Goal: Task Accomplishment & Management: Complete application form

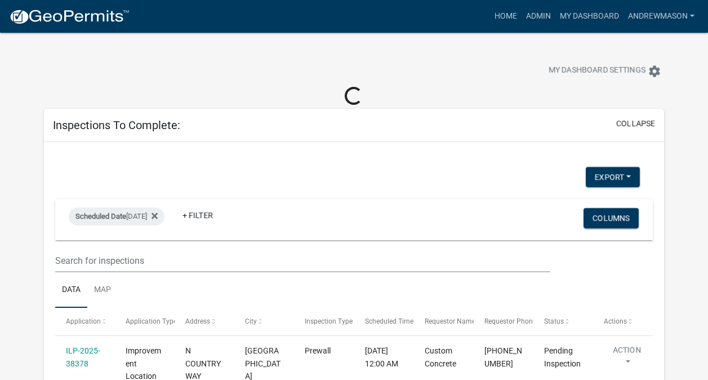
scroll to position [525, 0]
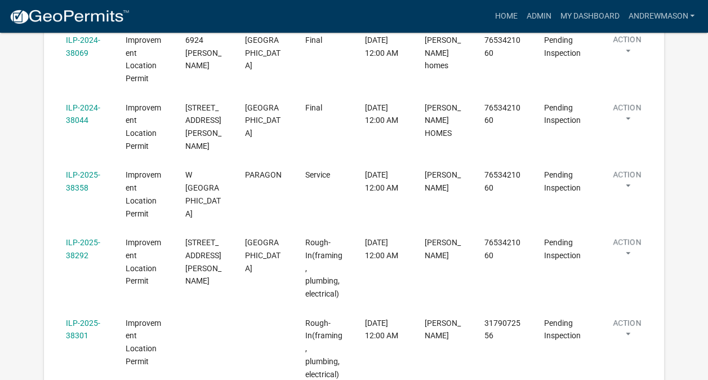
click at [84, 176] on link "ILP-2025-38358" at bounding box center [83, 181] width 34 height 22
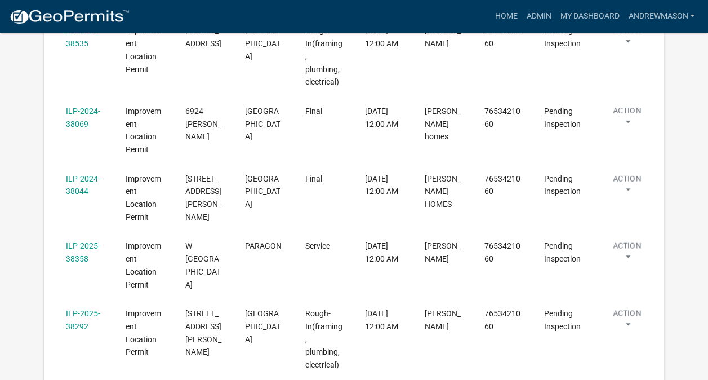
scroll to position [493, 0]
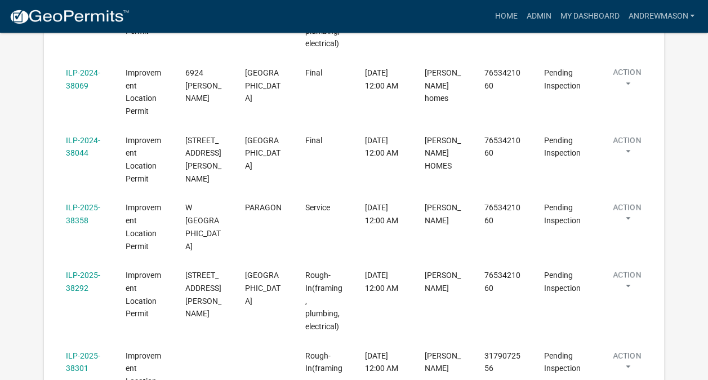
click at [295, 147] on datatable-body-cell "Final" at bounding box center [324, 160] width 60 height 68
click at [83, 207] on link "ILP-2025-38358" at bounding box center [83, 214] width 34 height 22
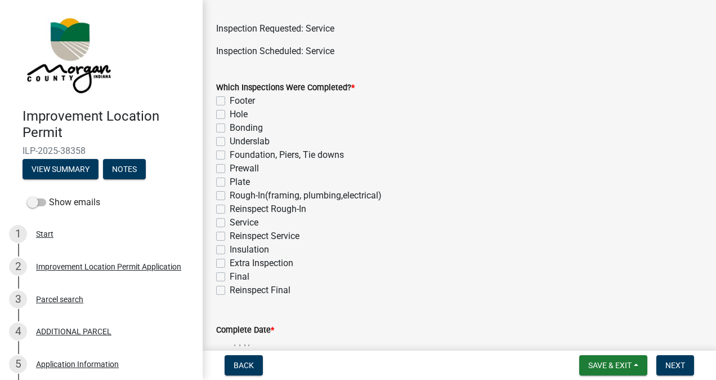
scroll to position [56, 0]
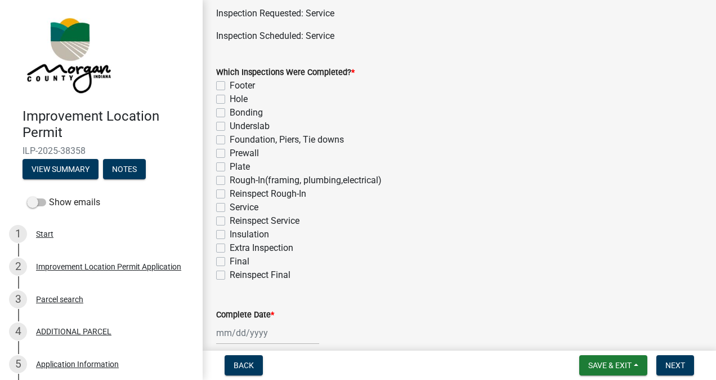
click at [230, 207] on label "Service" at bounding box center [244, 207] width 29 height 14
click at [230, 207] on input "Service" at bounding box center [233, 203] width 7 height 7
checkbox input "true"
checkbox input "false"
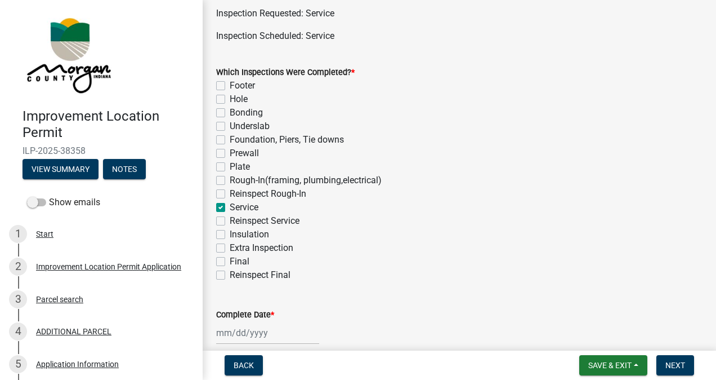
checkbox input "false"
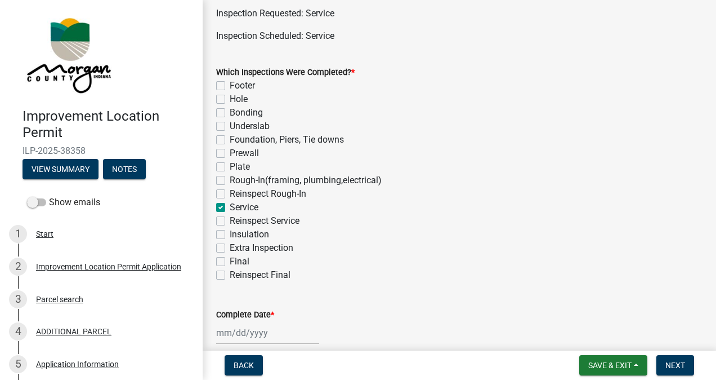
checkbox input "false"
checkbox input "true"
checkbox input "false"
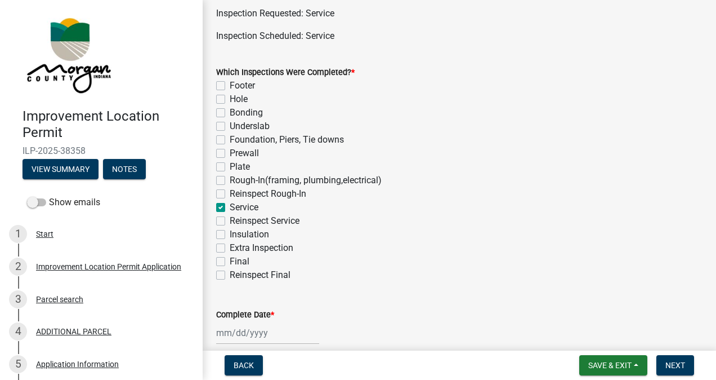
checkbox input "false"
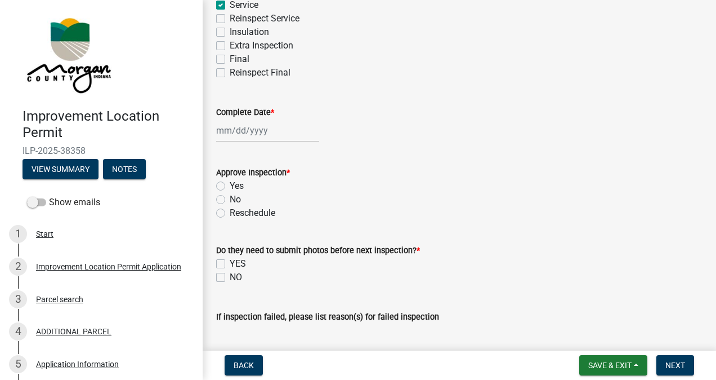
scroll to position [261, 0]
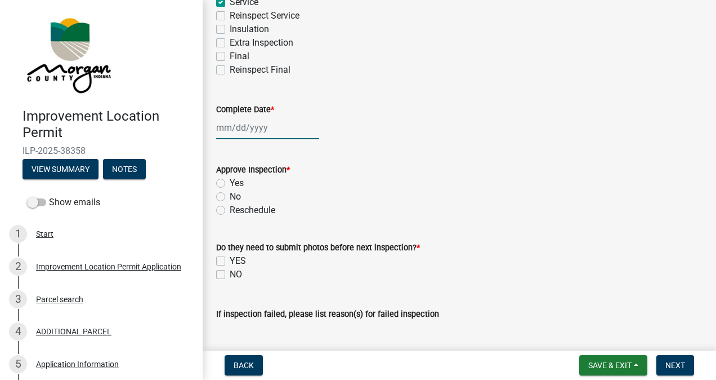
click at [259, 131] on div at bounding box center [267, 127] width 103 height 23
select select "8"
select select "2025"
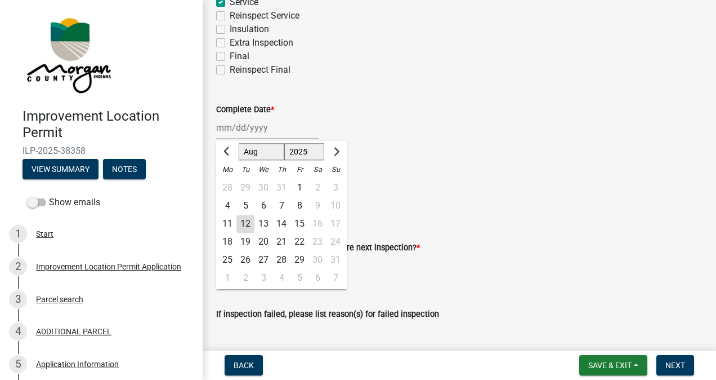
click at [249, 224] on div "12" at bounding box center [246, 224] width 18 height 18
type input "[DATE]"
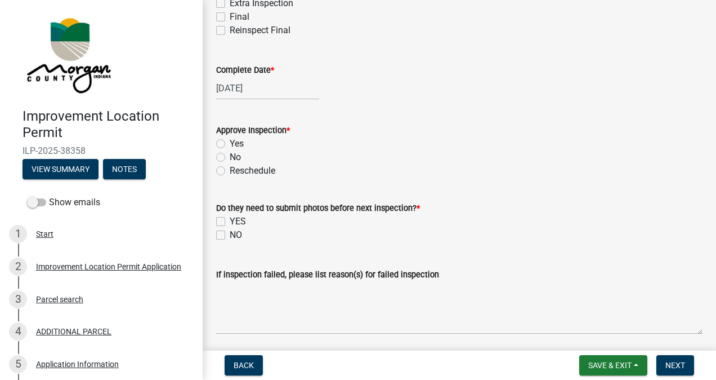
scroll to position [322, 0]
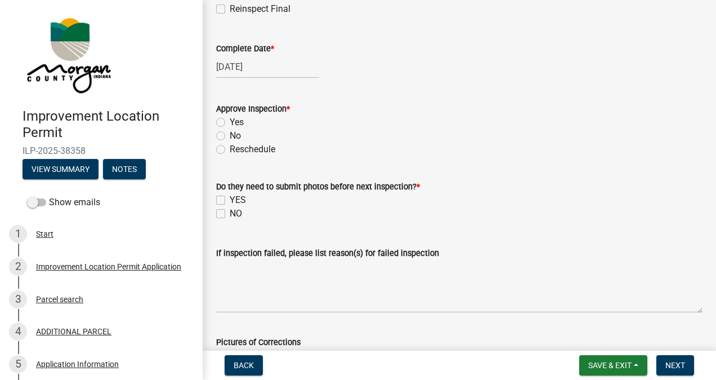
click at [230, 122] on label "Yes" at bounding box center [237, 122] width 14 height 14
click at [230, 122] on input "Yes" at bounding box center [233, 118] width 7 height 7
radio input "true"
click at [230, 213] on label "NO" at bounding box center [236, 214] width 12 height 14
click at [230, 213] on input "NO" at bounding box center [233, 210] width 7 height 7
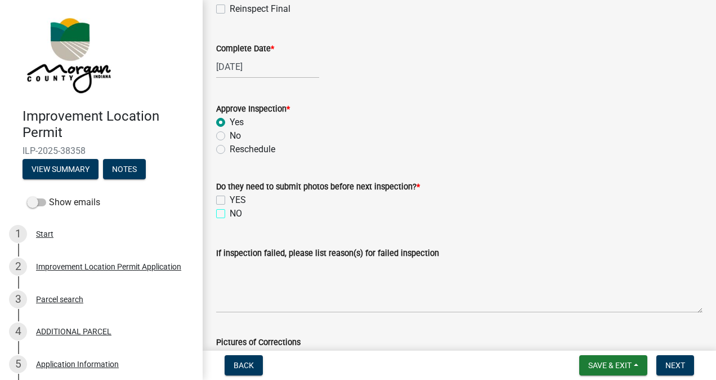
checkbox input "true"
checkbox input "false"
checkbox input "true"
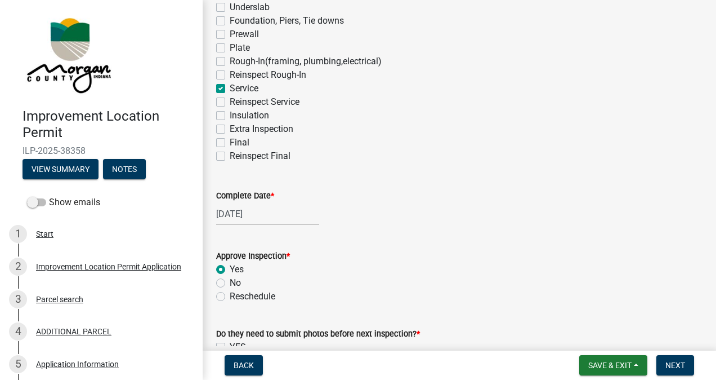
scroll to position [157, 0]
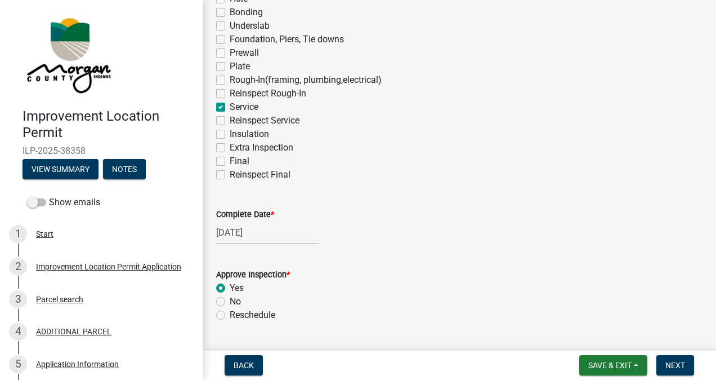
click at [230, 79] on label "Rough-In(framing, plumbing,electrical)" at bounding box center [306, 80] width 152 height 14
click at [230, 79] on input "Rough-In(framing, plumbing,electrical)" at bounding box center [233, 76] width 7 height 7
checkbox input "true"
checkbox input "false"
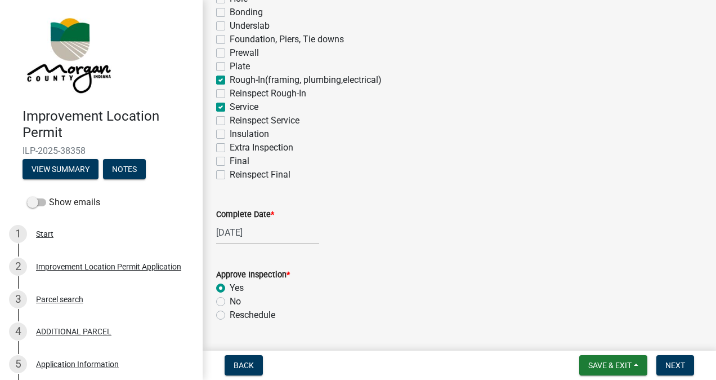
checkbox input "false"
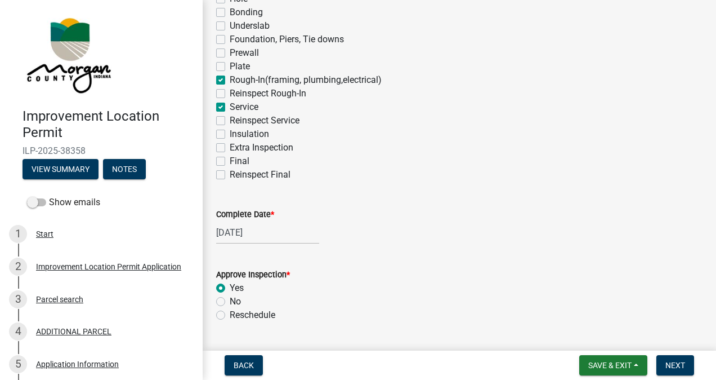
checkbox input "true"
checkbox input "false"
checkbox input "true"
checkbox input "false"
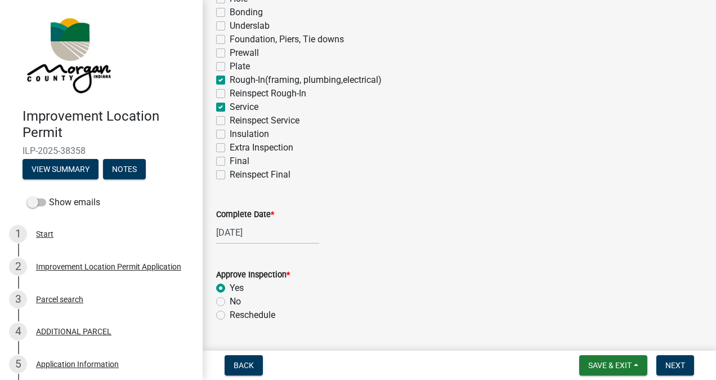
checkbox input "false"
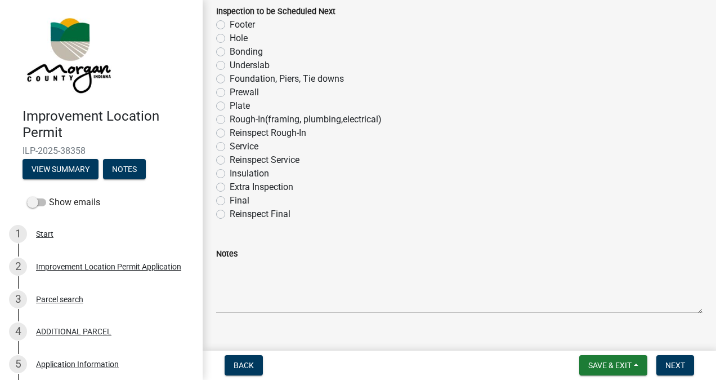
scroll to position [748, 0]
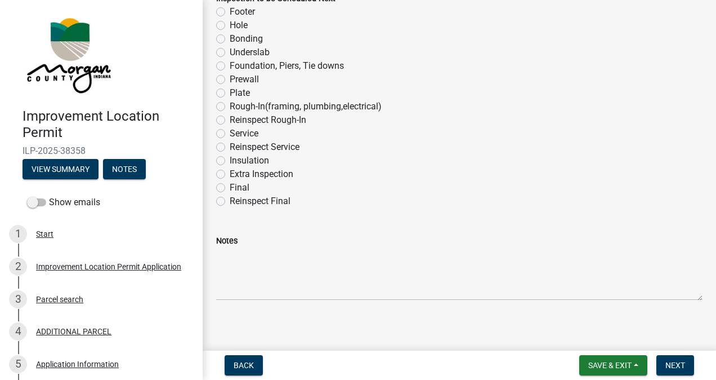
click at [230, 187] on label "Final" at bounding box center [240, 188] width 20 height 14
click at [230, 187] on input "Final" at bounding box center [233, 184] width 7 height 7
radio input "true"
click at [672, 364] on span "Next" at bounding box center [676, 364] width 20 height 9
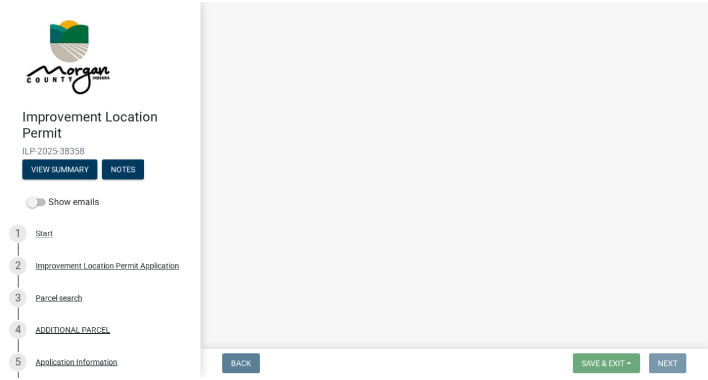
scroll to position [0, 0]
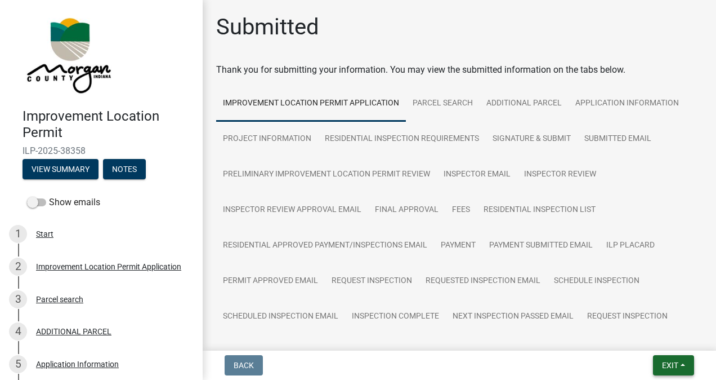
click at [667, 365] on span "Exit" at bounding box center [670, 364] width 16 height 9
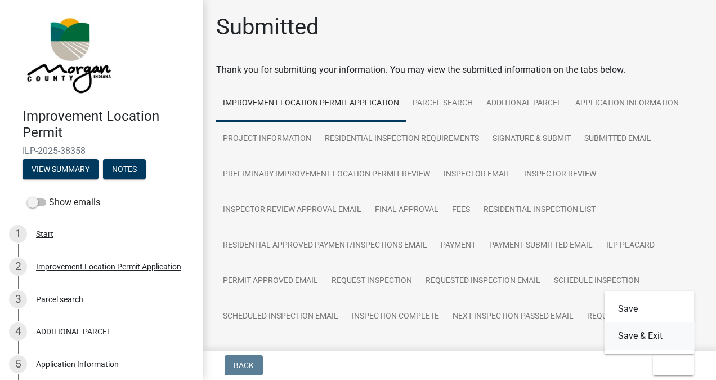
click at [651, 342] on button "Save & Exit" at bounding box center [650, 335] width 90 height 27
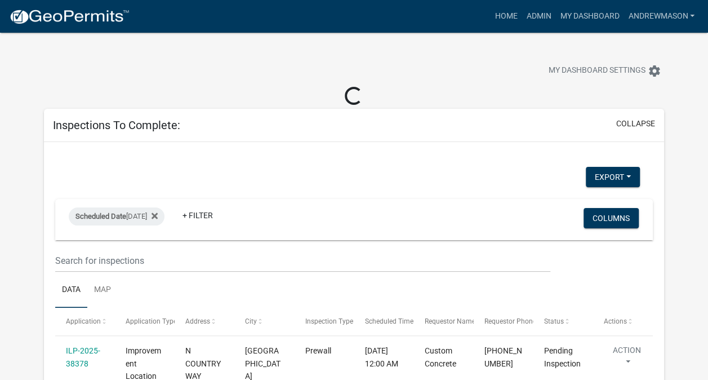
select select "3: 100"
